Goal: Find contact information: Find contact information

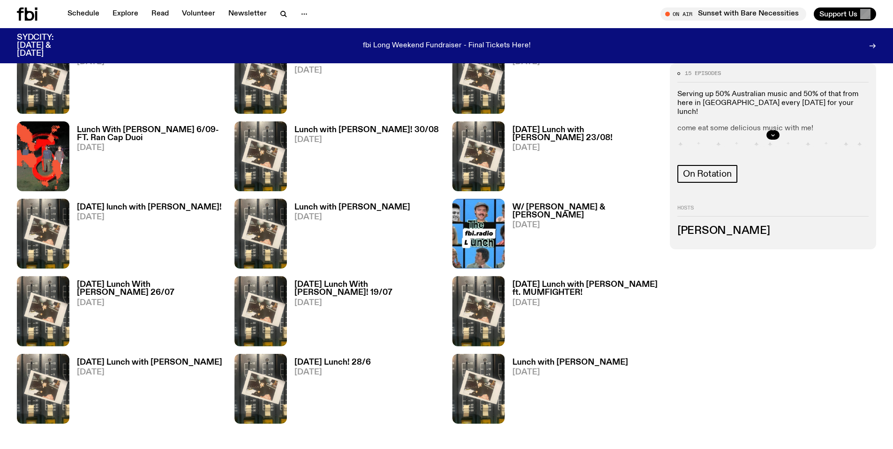
scroll to position [622, 0]
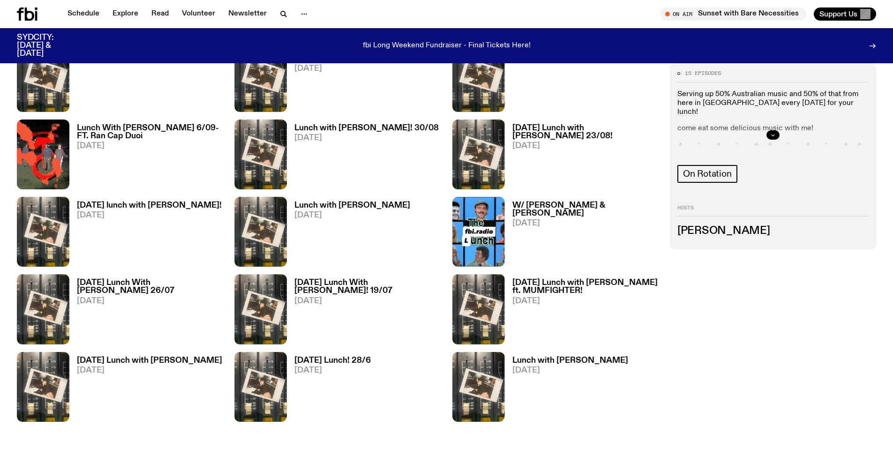
click at [768, 136] on button "button" at bounding box center [773, 134] width 13 height 9
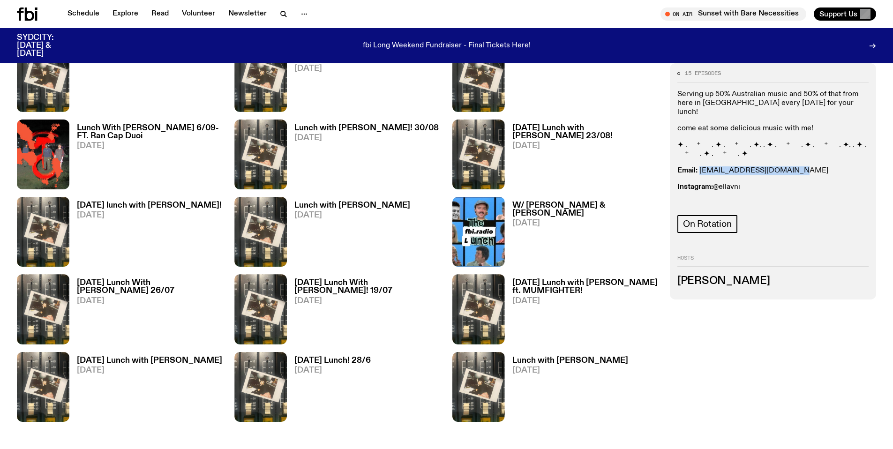
drag, startPoint x: 787, startPoint y: 158, endPoint x: 701, endPoint y: 159, distance: 85.8
click at [701, 166] on p "Email: ellalouiseavni@gmail.com" at bounding box center [773, 170] width 191 height 9
copy link "[EMAIL_ADDRESS][DOMAIN_NAME]"
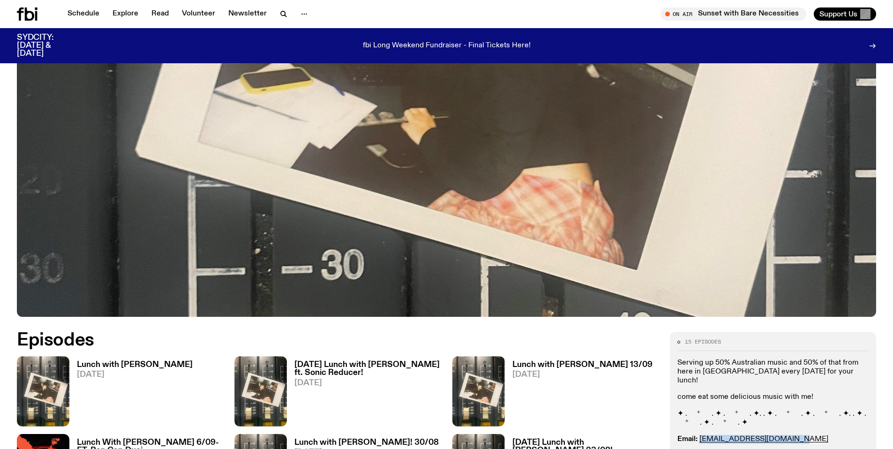
scroll to position [0, 0]
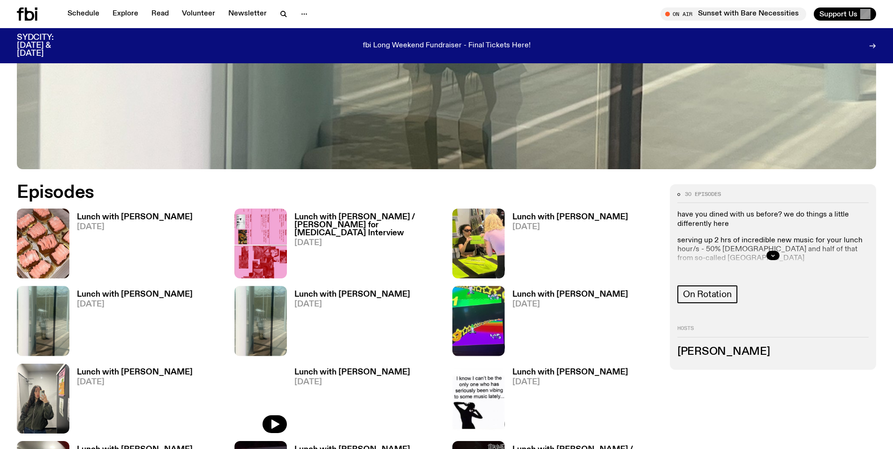
scroll to position [459, 0]
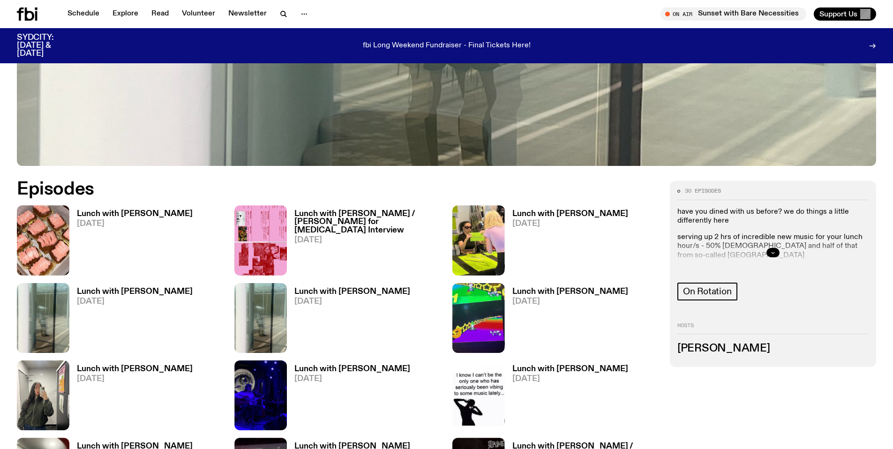
click at [777, 255] on button "button" at bounding box center [773, 252] width 13 height 9
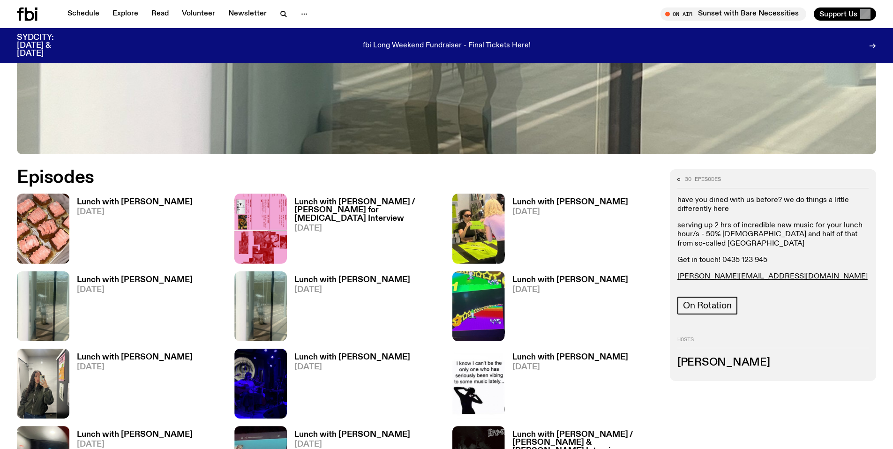
scroll to position [482, 0]
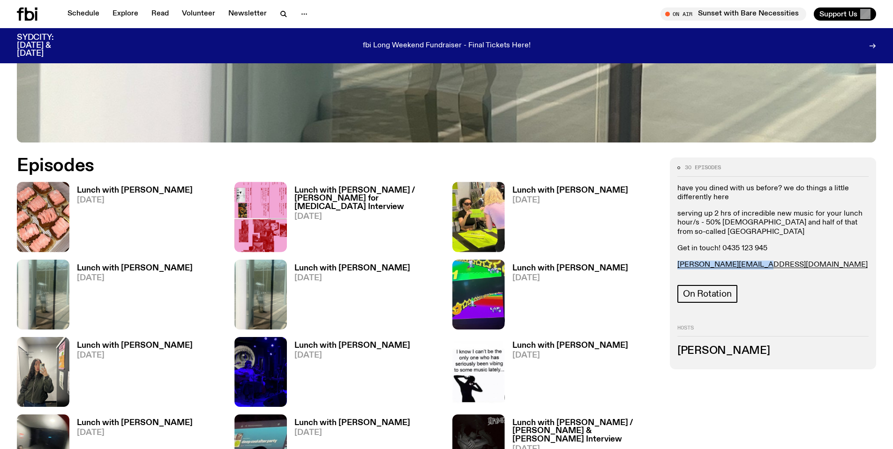
drag, startPoint x: 754, startPoint y: 270, endPoint x: 668, endPoint y: 267, distance: 85.9
copy link "louisa.c@fbiradio.com"
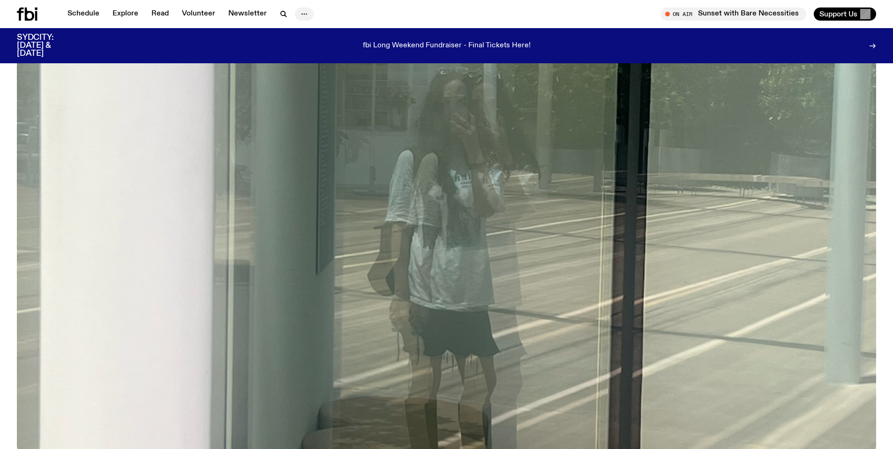
scroll to position [0, 0]
